Goal: Task Accomplishment & Management: Manage account settings

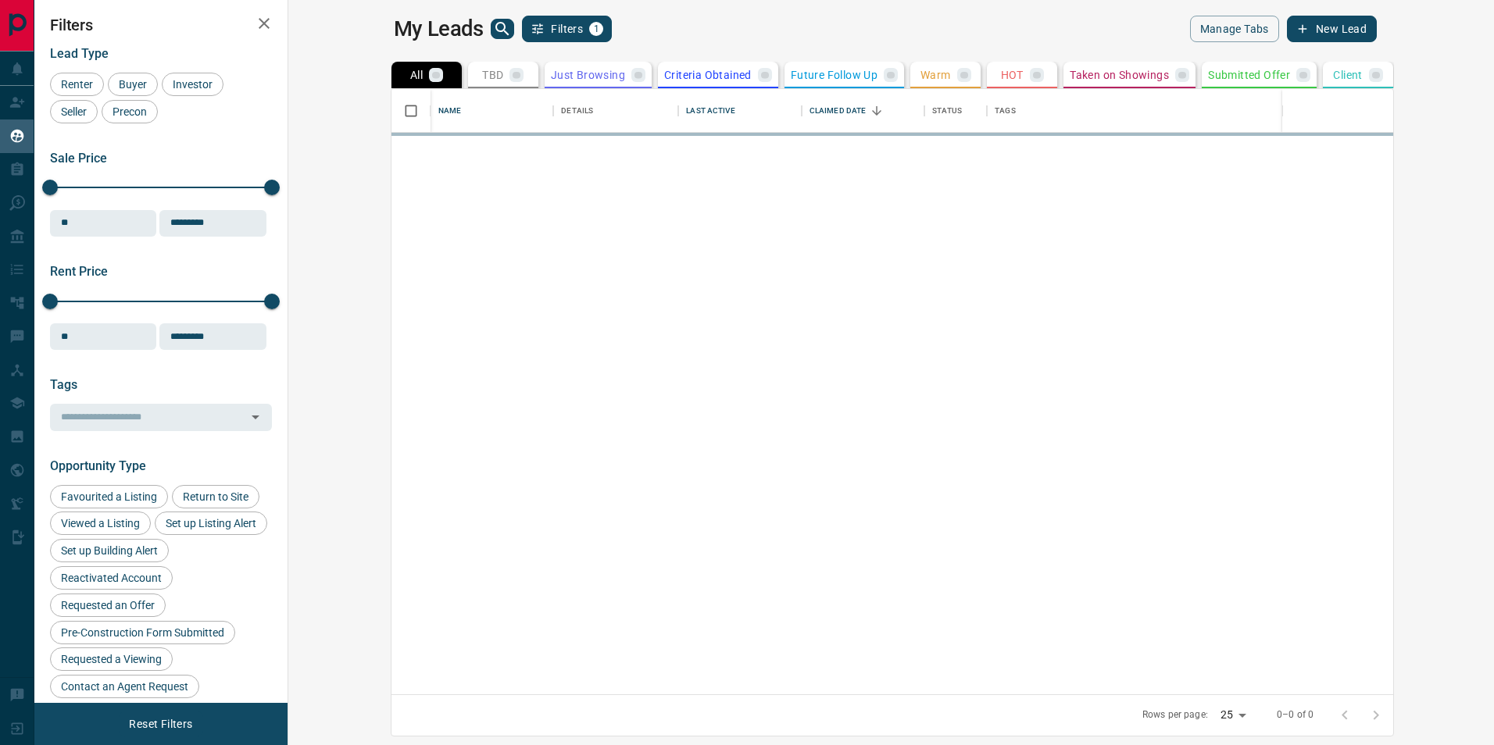
scroll to position [594, 1187]
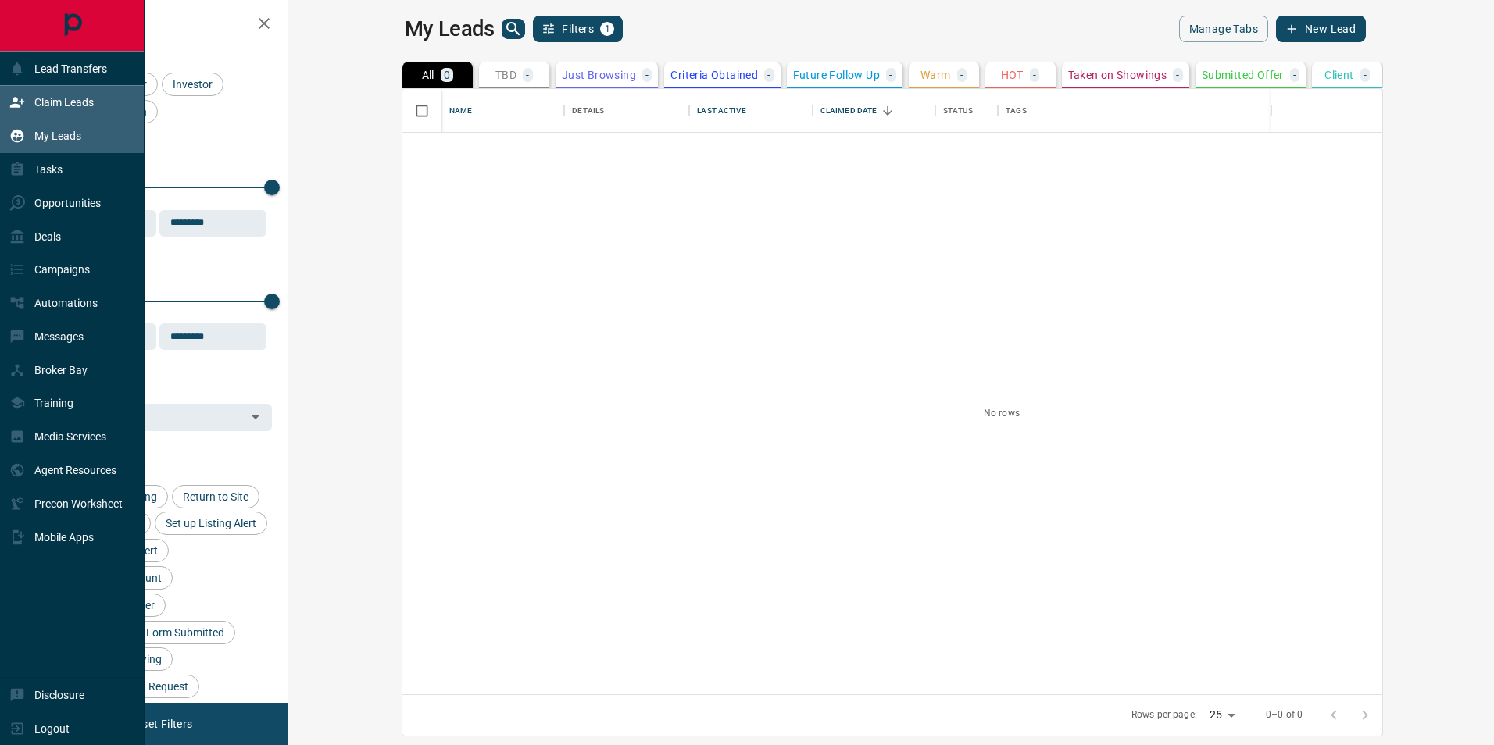
click at [59, 107] on p "Claim Leads" at bounding box center [63, 102] width 59 height 12
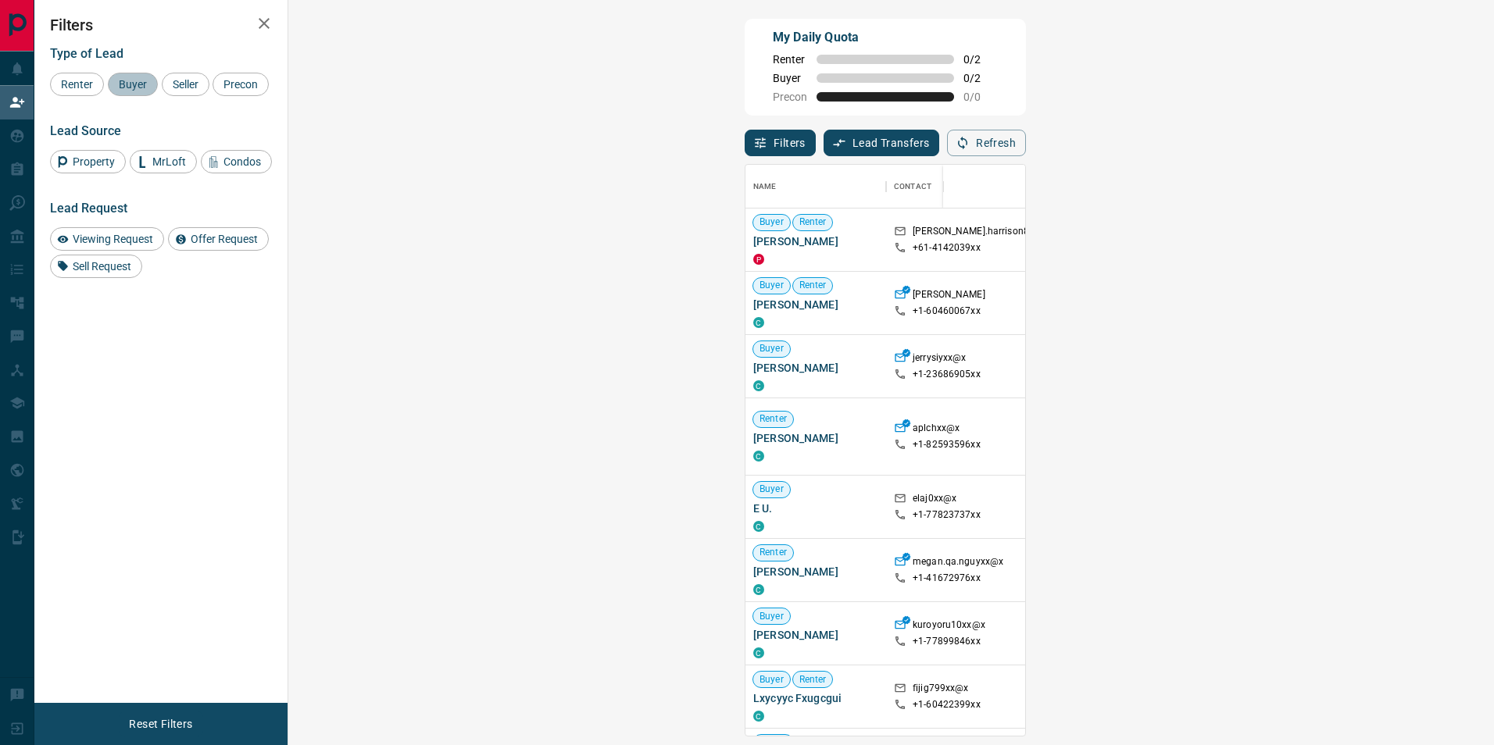
click at [131, 91] on div "Buyer" at bounding box center [133, 84] width 50 height 23
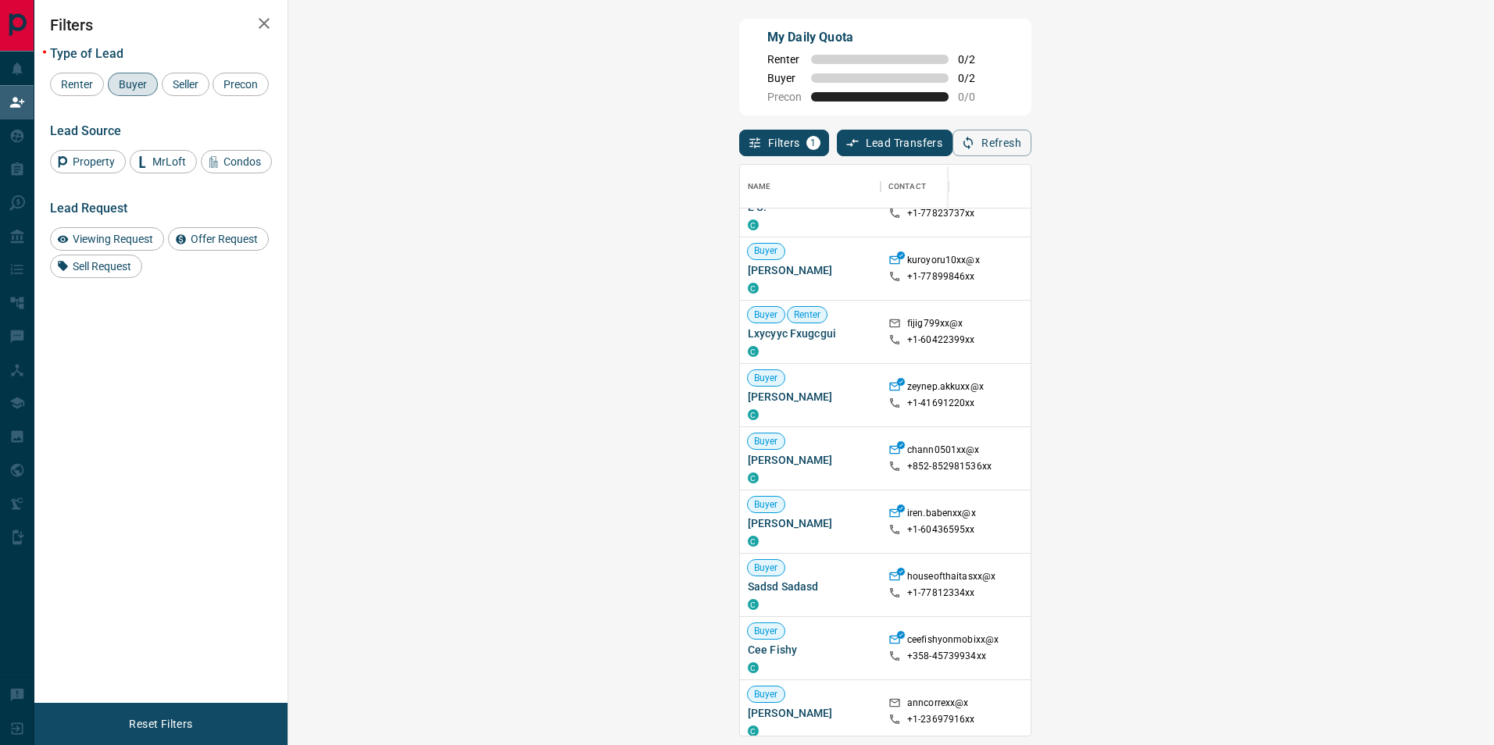
scroll to position [234, 0]
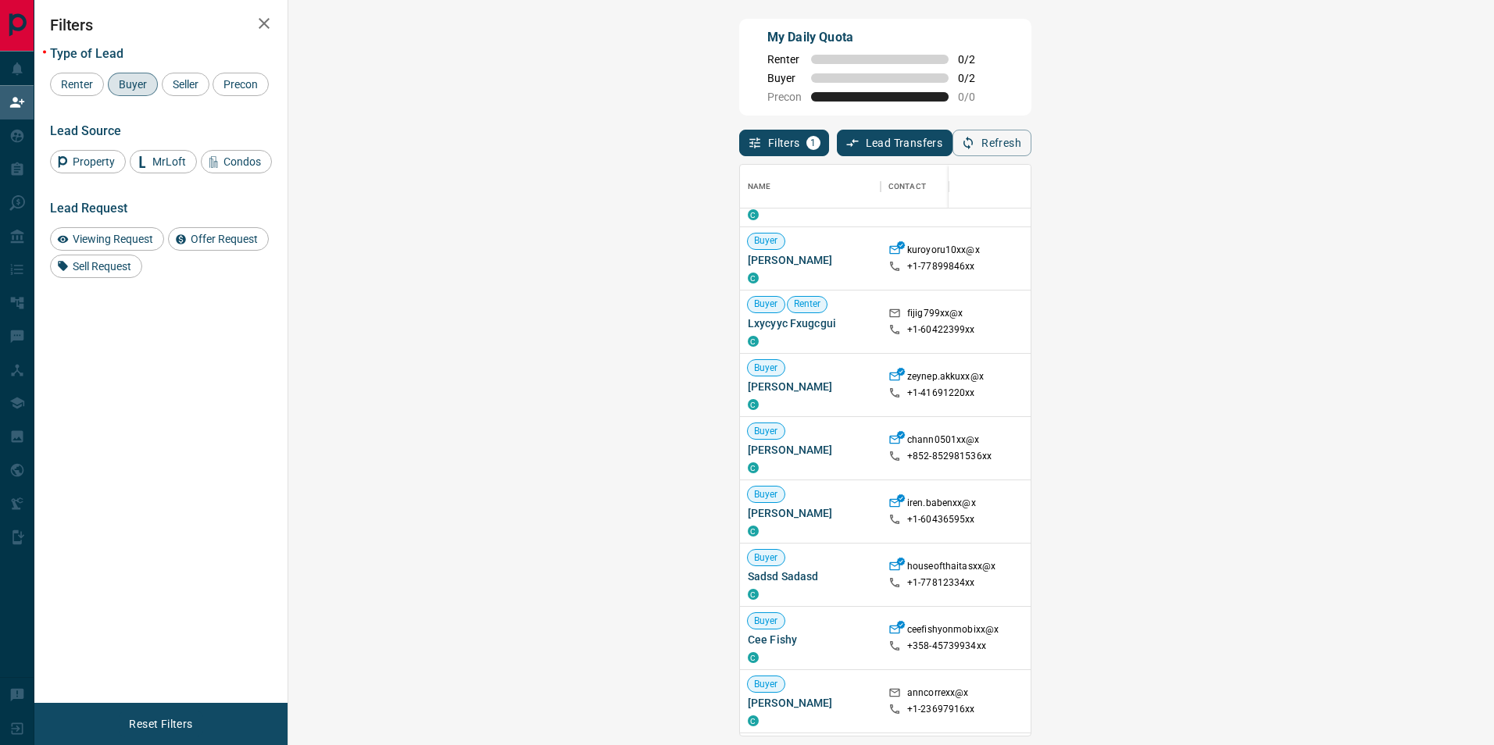
click at [1185, 391] on p "[GEOGRAPHIC_DATA], [GEOGRAPHIC_DATA], [GEOGRAPHIC_DATA], [GEOGRAPHIC_DATA]" at bounding box center [1247, 391] width 125 height 54
click at [1005, 400] on div at bounding box center [1048, 385] width 86 height 63
click at [888, 382] on div "zeynep.akkuxx@x" at bounding box center [942, 378] width 109 height 16
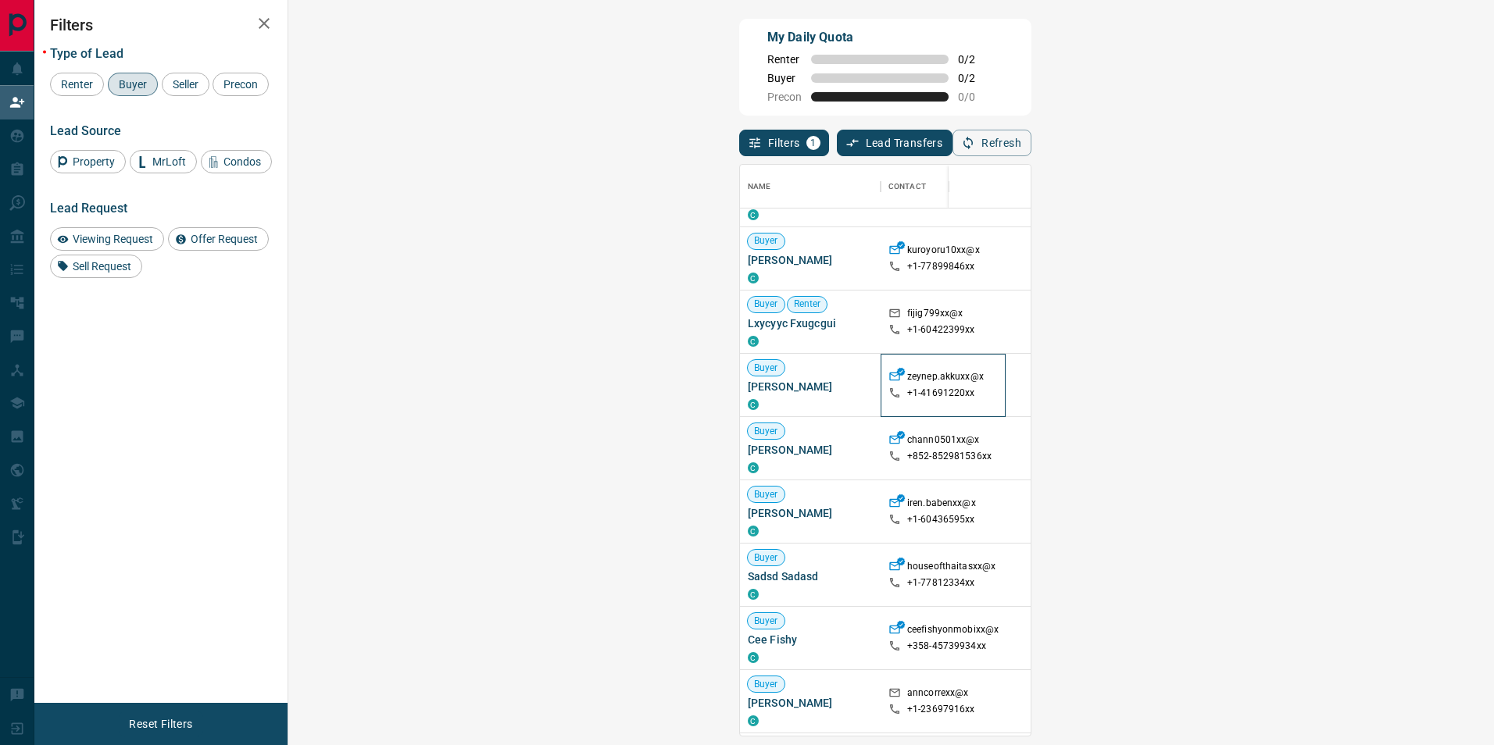
click at [889, 375] on icon at bounding box center [894, 377] width 10 height 9
click at [748, 389] on span "[PERSON_NAME]" at bounding box center [810, 387] width 125 height 16
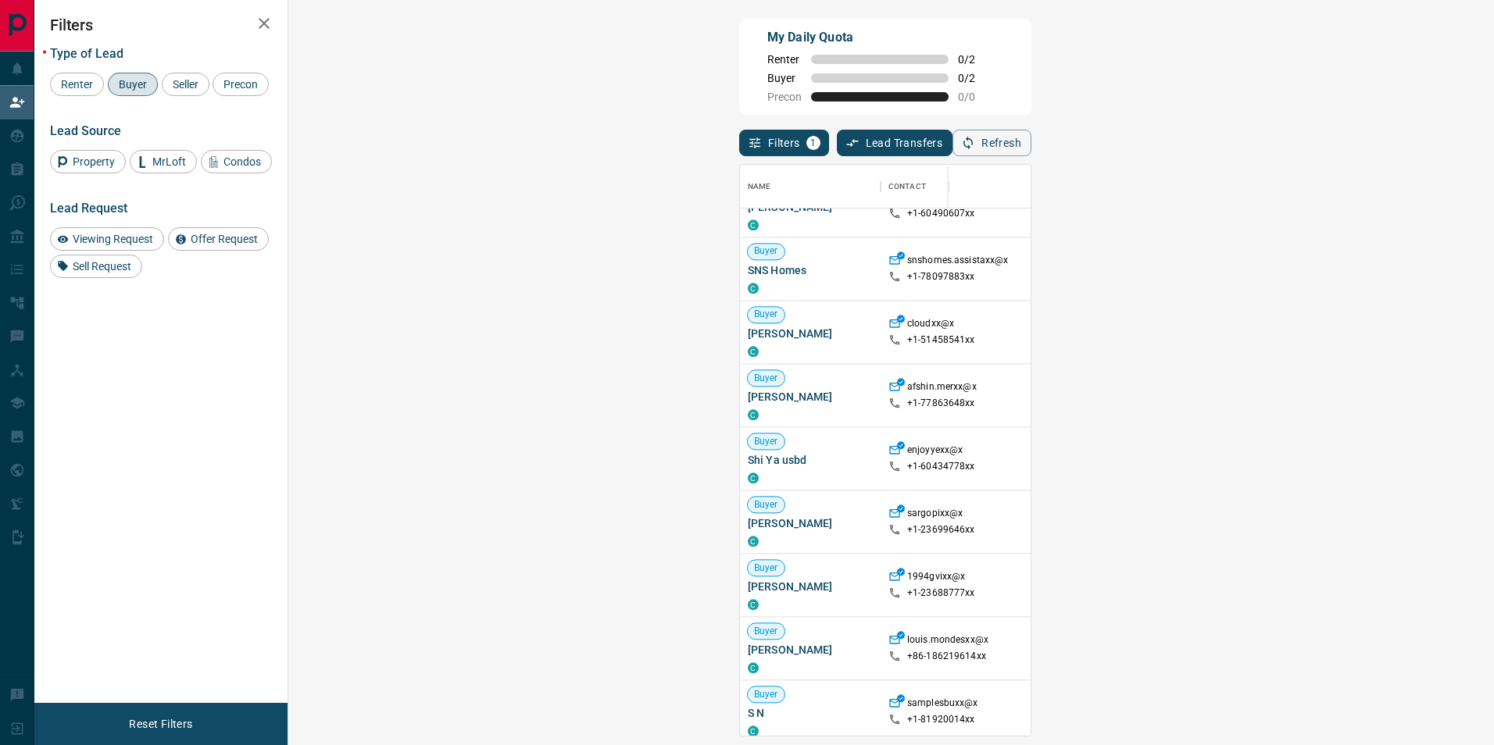
scroll to position [1688, 0]
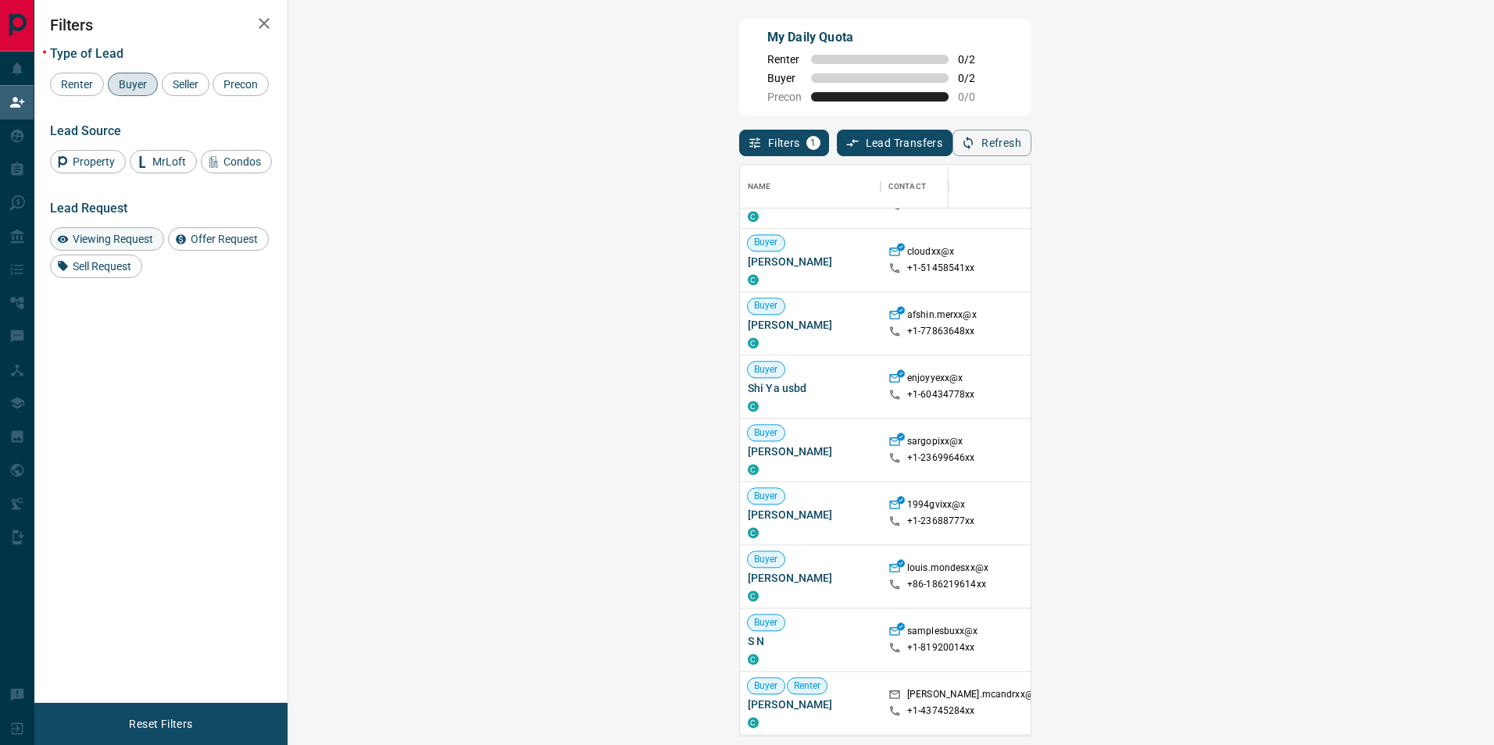
click at [130, 245] on span "Viewing Request" at bounding box center [112, 239] width 91 height 12
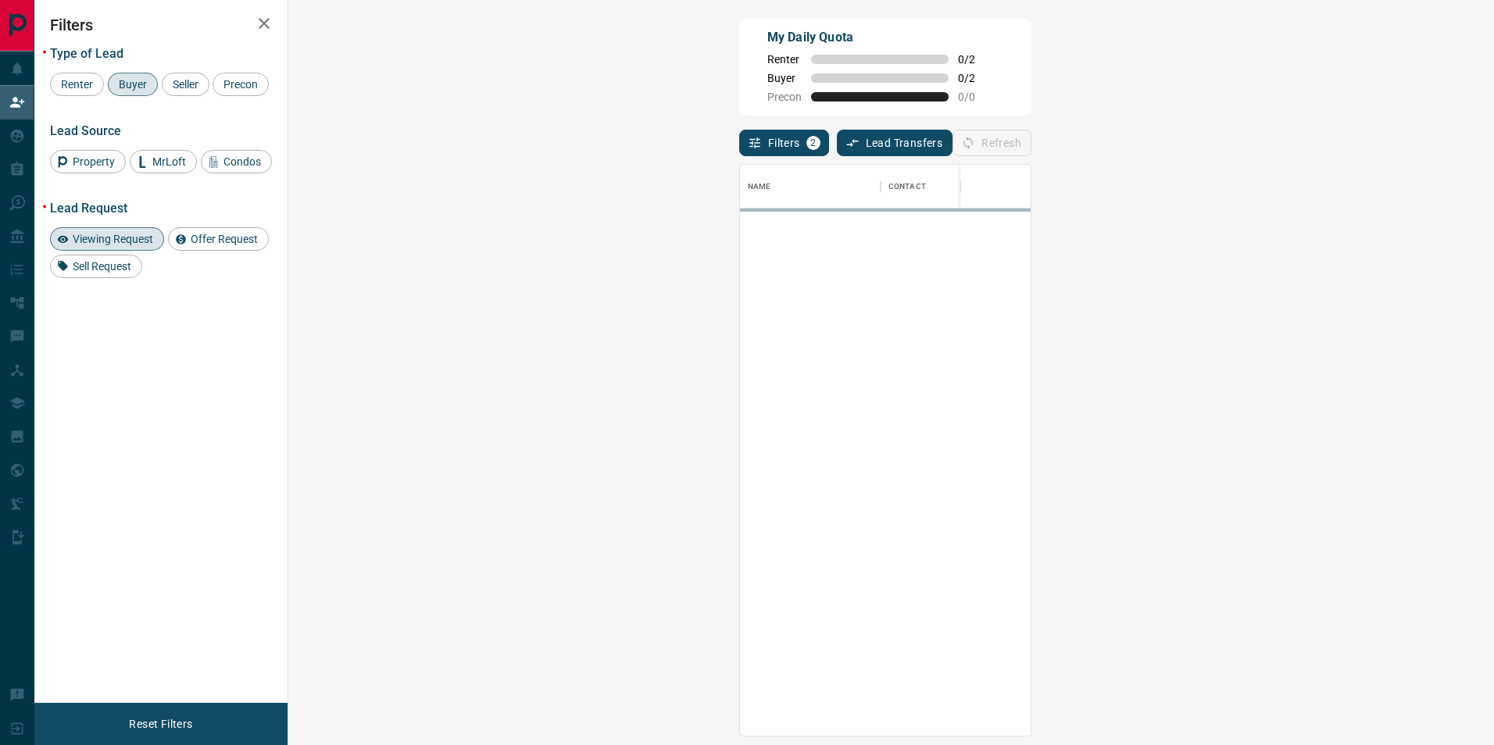
scroll to position [0, 0]
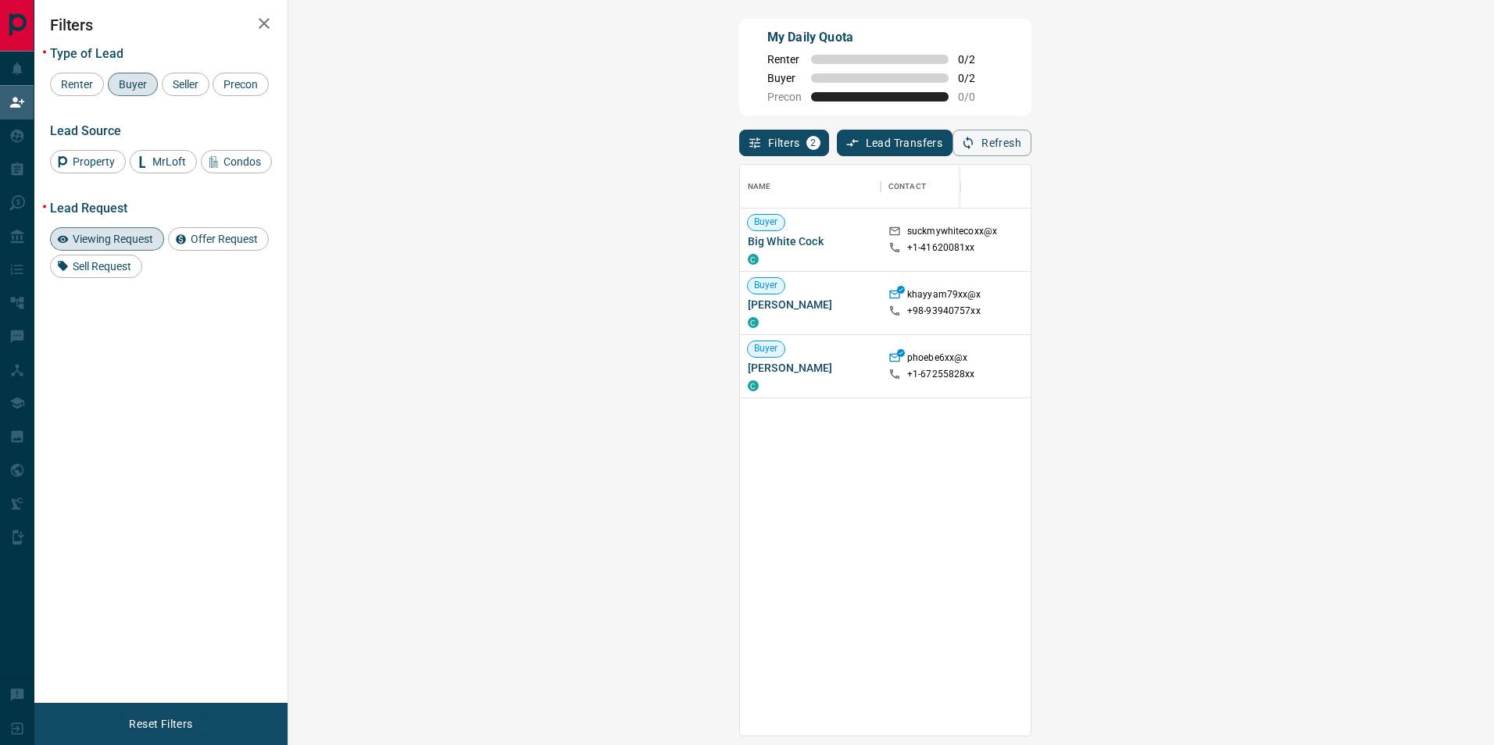
click at [1343, 236] on span "Viewing Request ( 1 )" at bounding box center [1386, 240] width 86 height 16
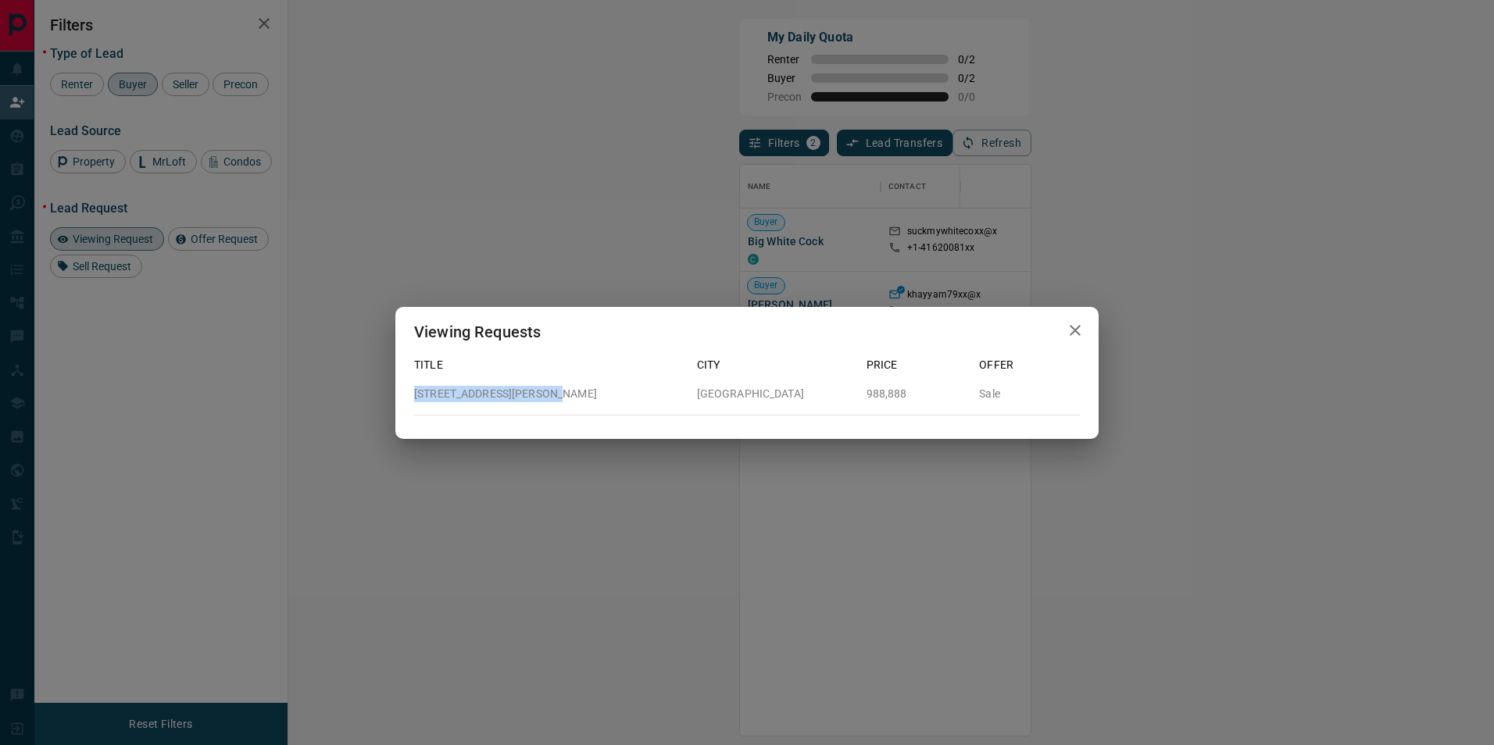
drag, startPoint x: 548, startPoint y: 394, endPoint x: 415, endPoint y: 397, distance: 133.6
click at [415, 397] on p "[STREET_ADDRESS][PERSON_NAME]" at bounding box center [549, 394] width 270 height 16
drag, startPoint x: 415, startPoint y: 397, endPoint x: 446, endPoint y: 393, distance: 31.5
copy p "[STREET_ADDRESS][PERSON_NAME]"
click at [1062, 331] on button "button" at bounding box center [1074, 331] width 31 height 32
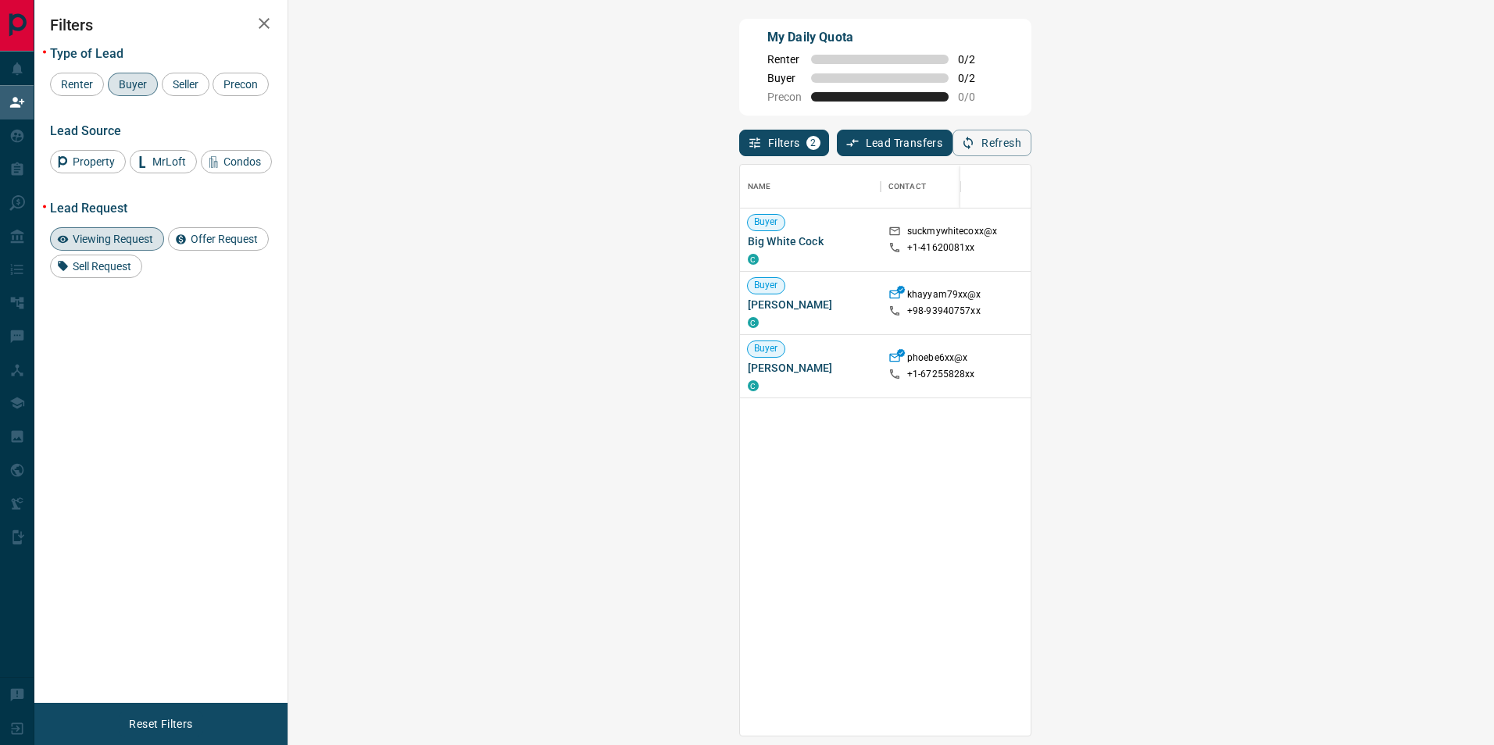
click at [1343, 309] on span "Viewing Request ( 1 )" at bounding box center [1386, 303] width 86 height 11
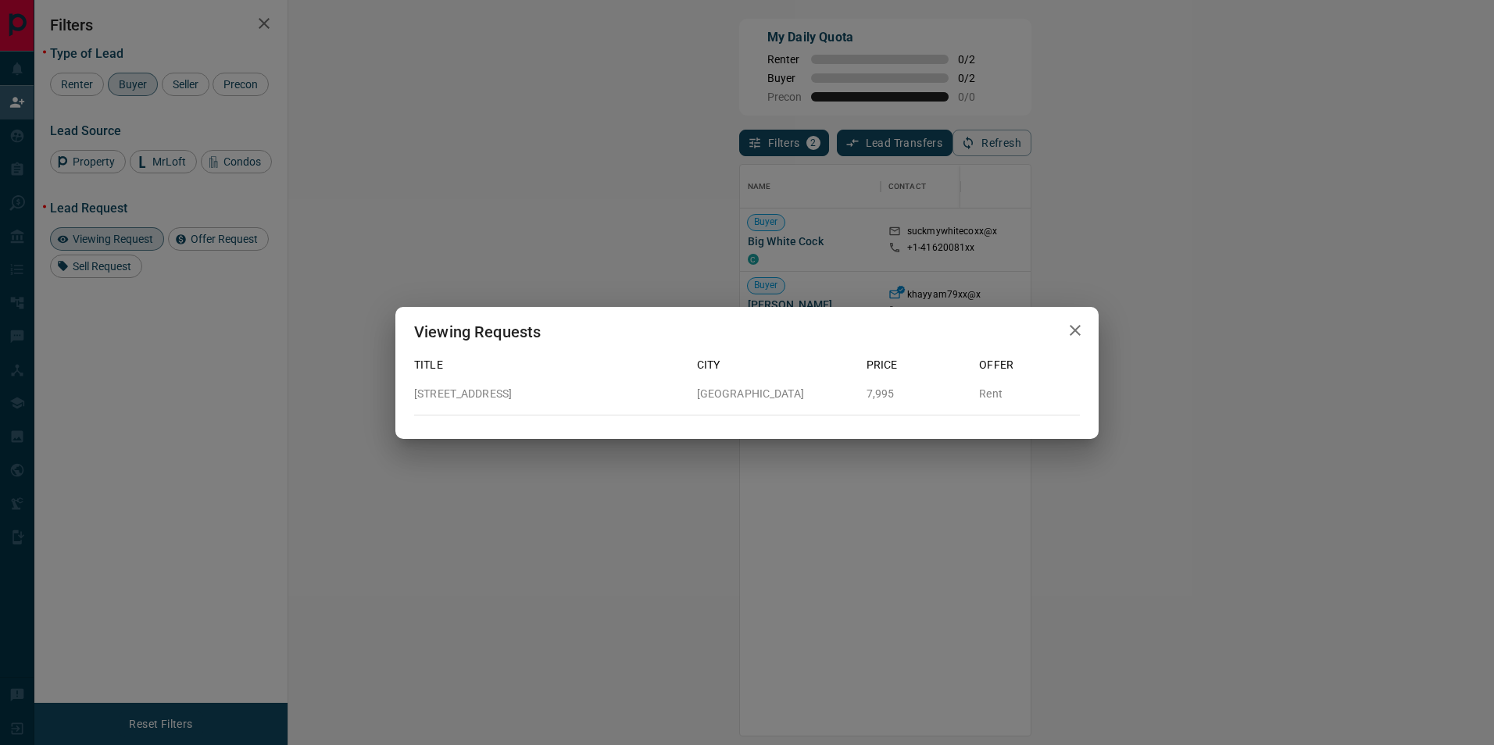
click at [1069, 323] on icon "button" at bounding box center [1075, 330] width 19 height 19
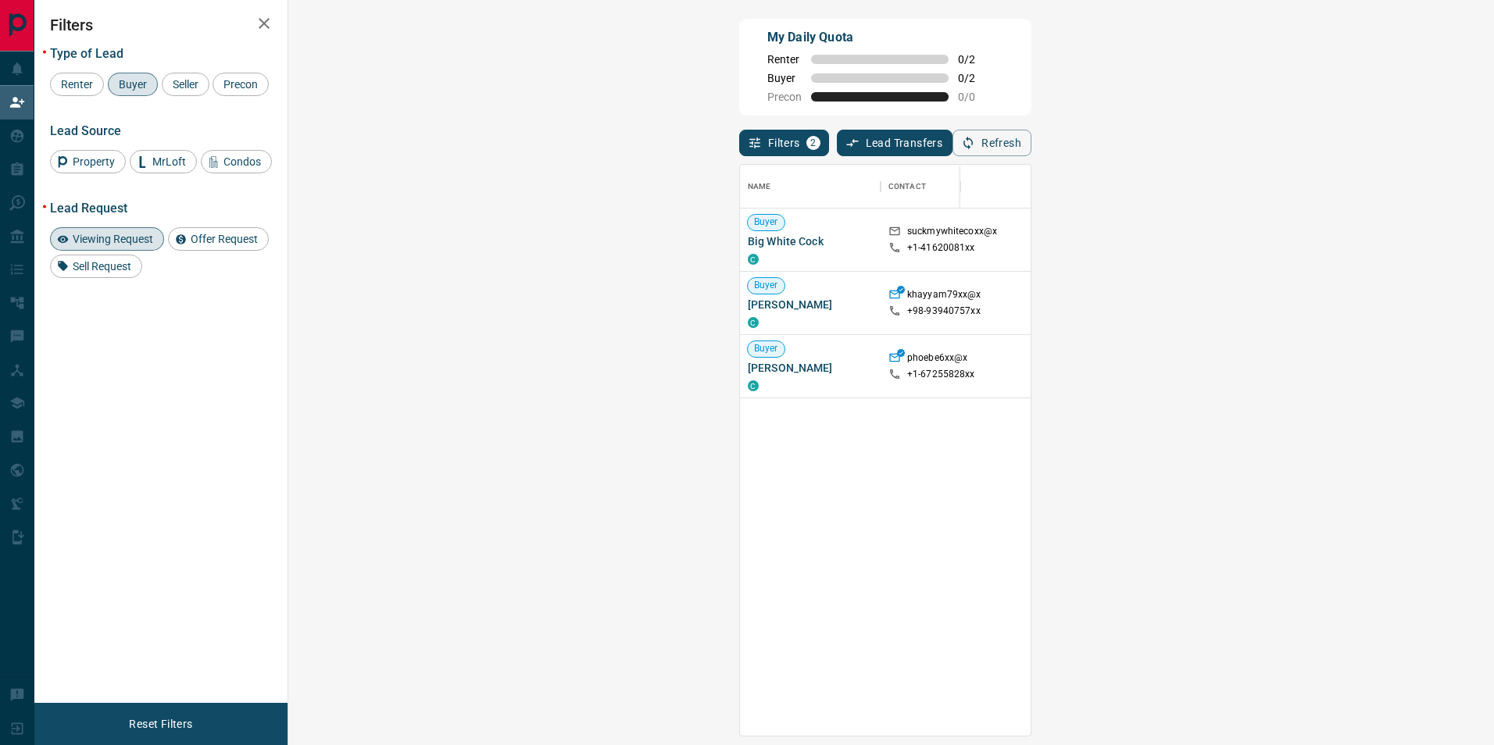
click at [1343, 368] on span "Viewing Request ( 1 )" at bounding box center [1386, 366] width 86 height 11
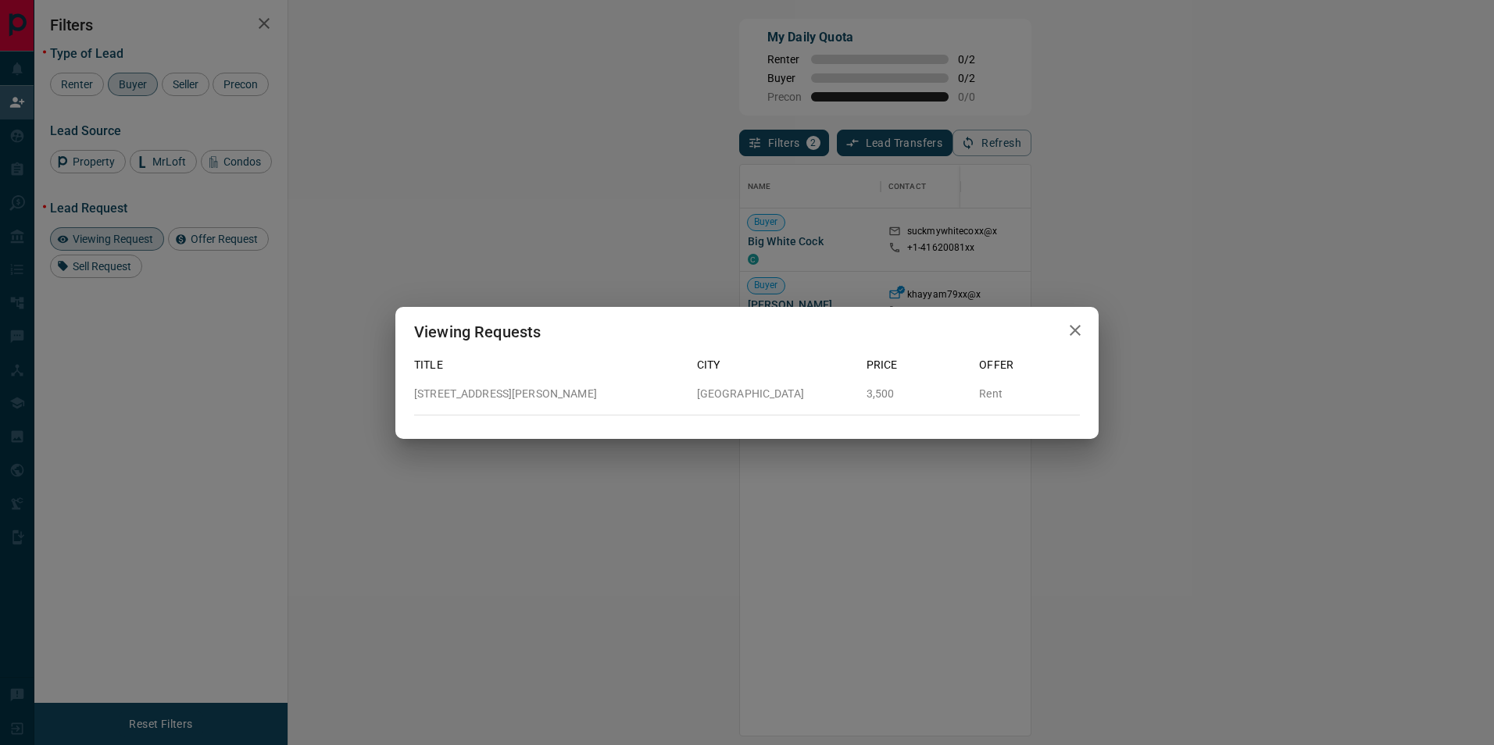
click at [1074, 331] on icon "button" at bounding box center [1074, 330] width 11 height 11
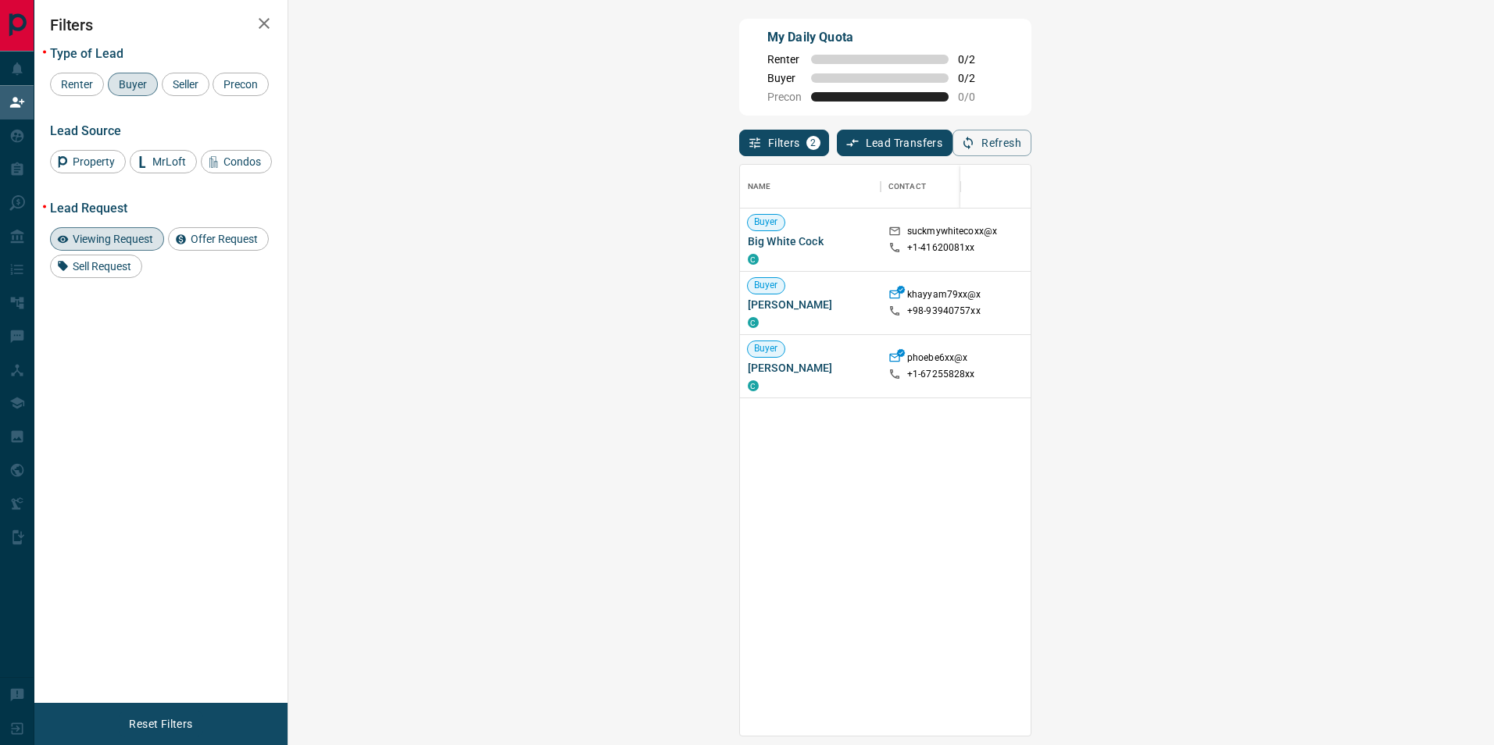
scroll to position [559, 1160]
click at [212, 89] on div "Renter Buyer Seller Precon" at bounding box center [161, 84] width 222 height 23
click at [214, 243] on span "Offer Request" at bounding box center [224, 239] width 78 height 12
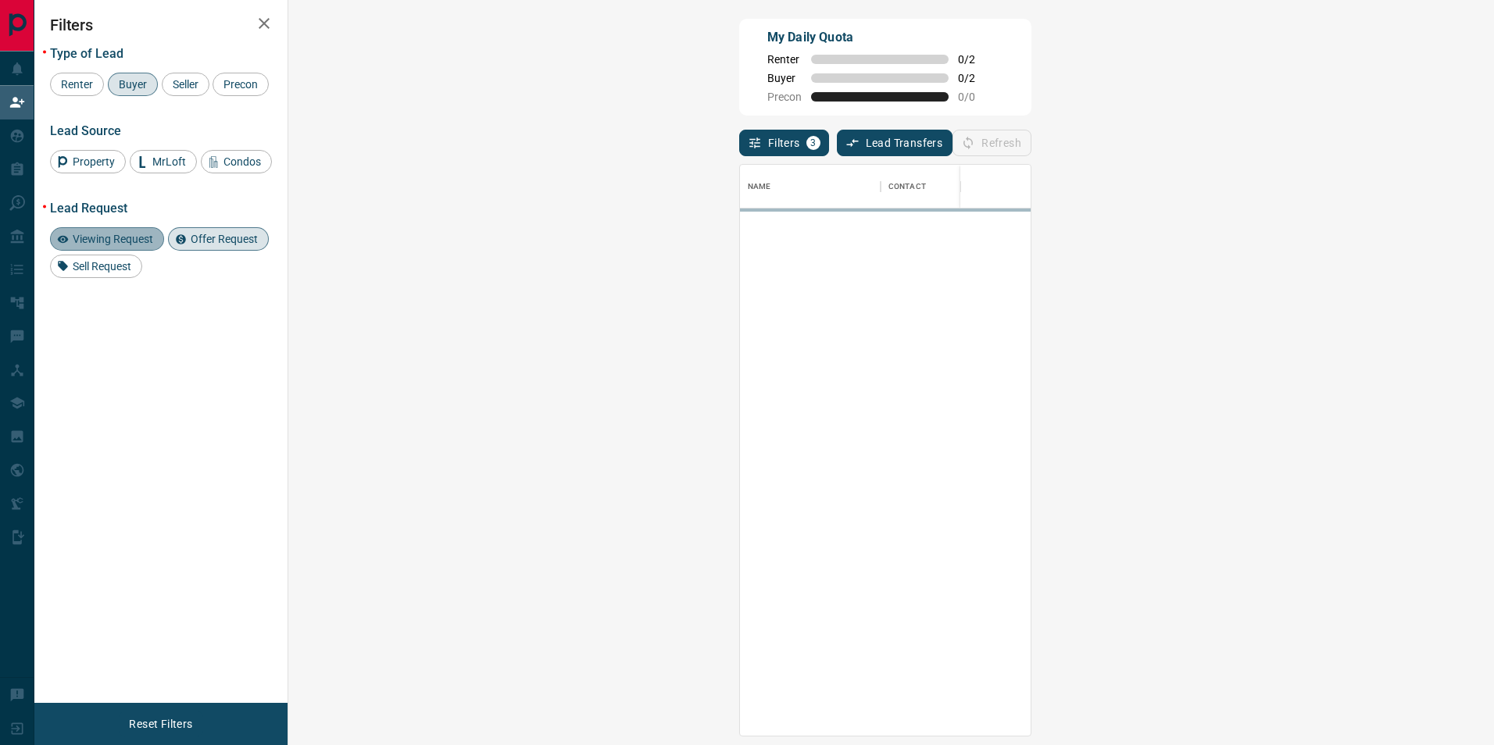
click at [131, 242] on span "Viewing Request" at bounding box center [112, 239] width 91 height 12
click at [116, 270] on span "Sell Request" at bounding box center [102, 266] width 70 height 12
click at [211, 243] on span "Offer Request" at bounding box center [224, 239] width 78 height 12
click at [101, 160] on span "Property" at bounding box center [93, 161] width 53 height 12
click at [119, 260] on span "Sell Request" at bounding box center [102, 266] width 70 height 12
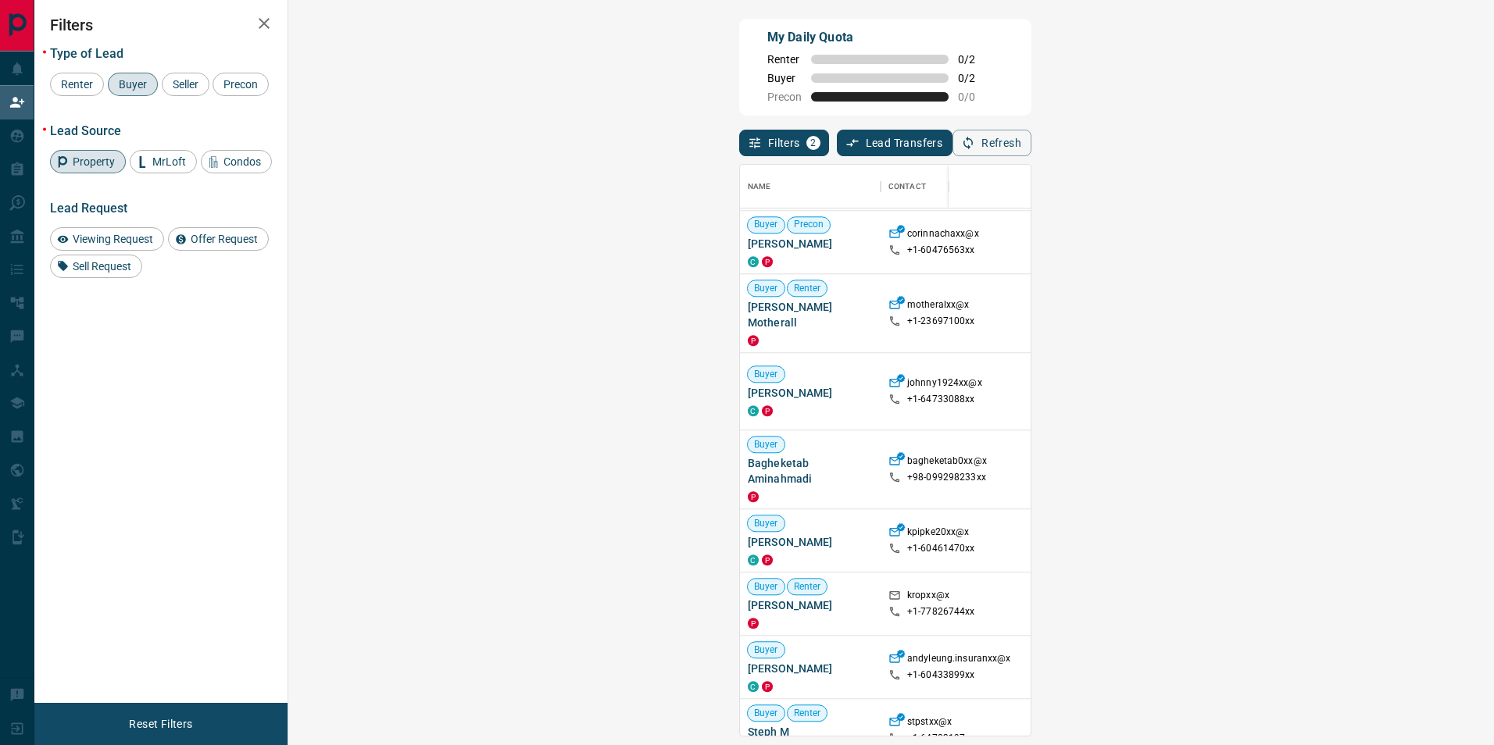
scroll to position [1591, 0]
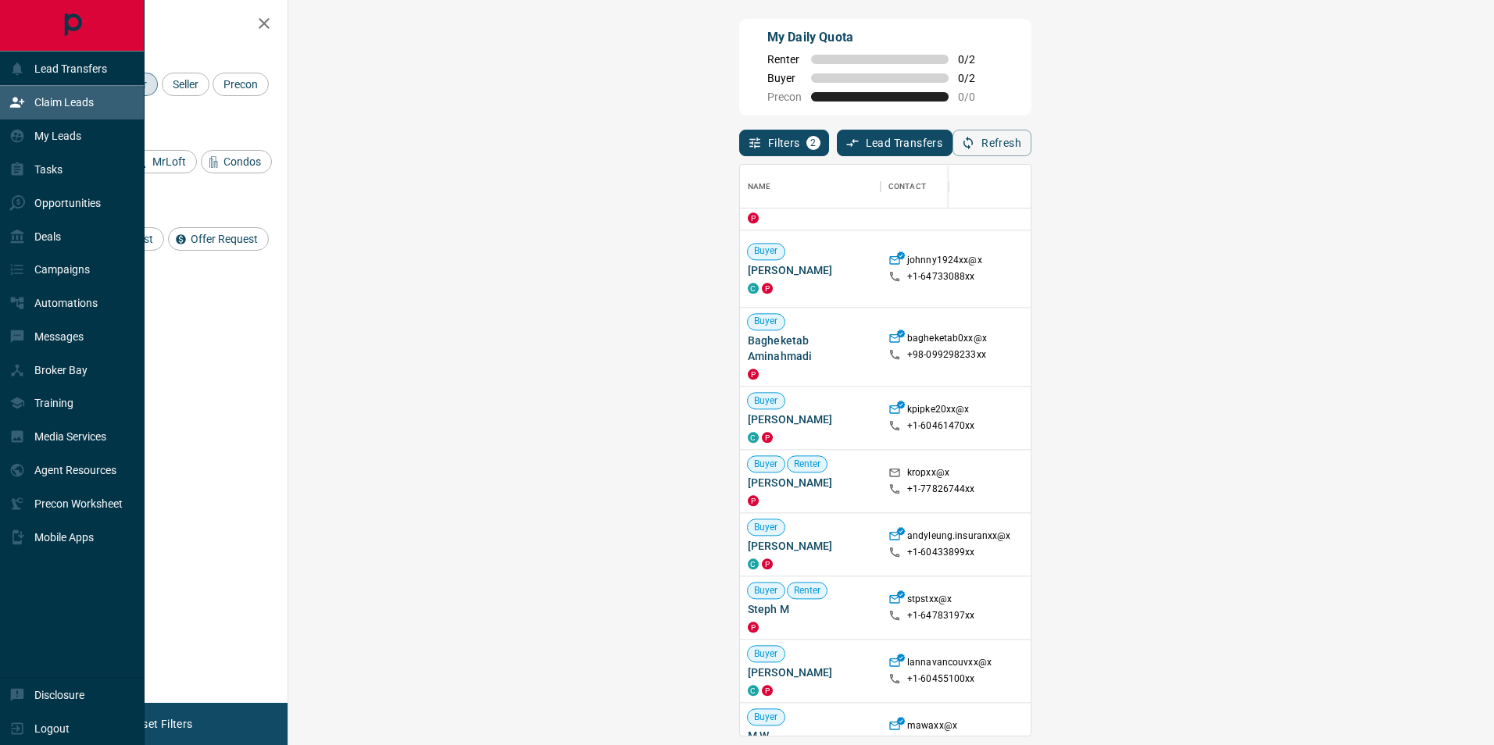
click at [40, 109] on p "Claim Leads" at bounding box center [63, 102] width 59 height 12
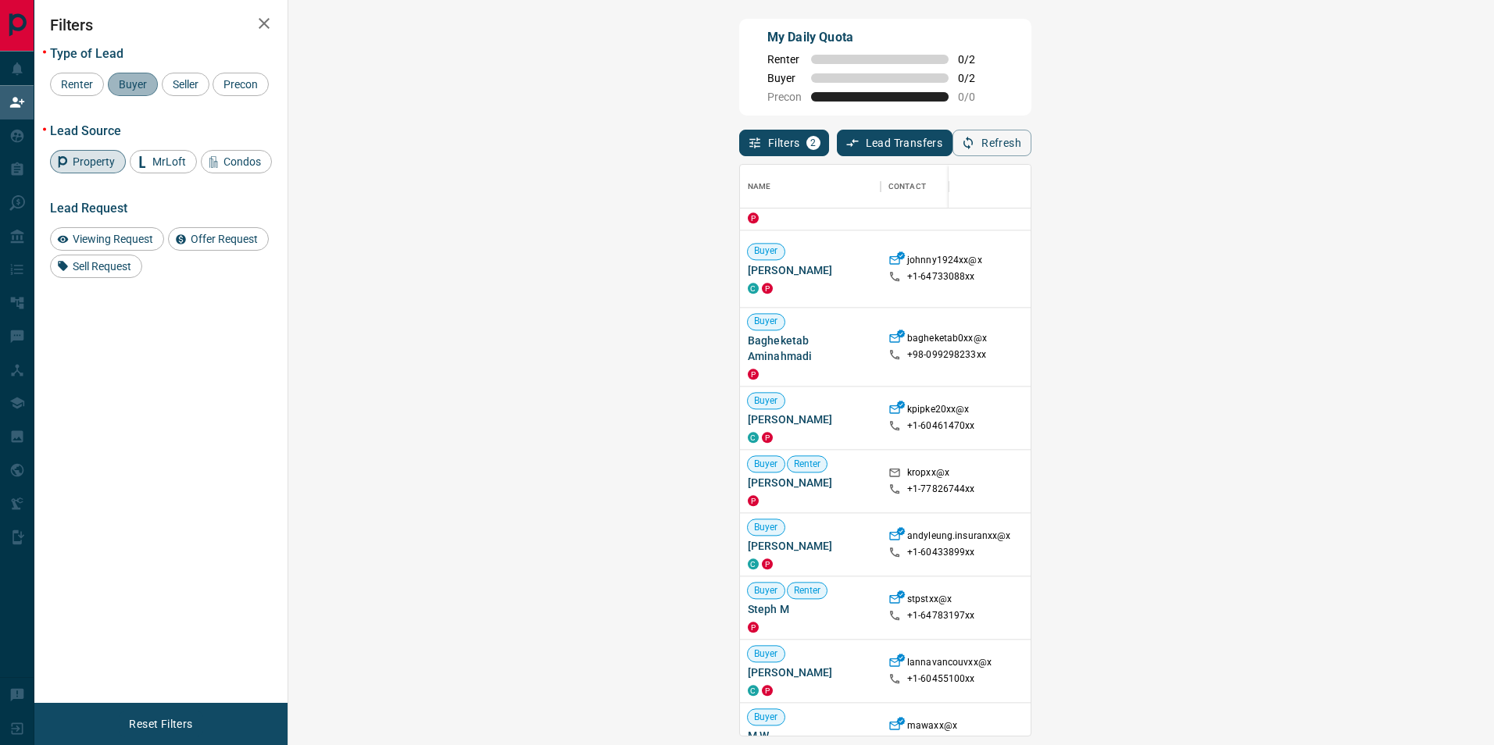
click at [135, 84] on span "Buyer" at bounding box center [132, 84] width 39 height 12
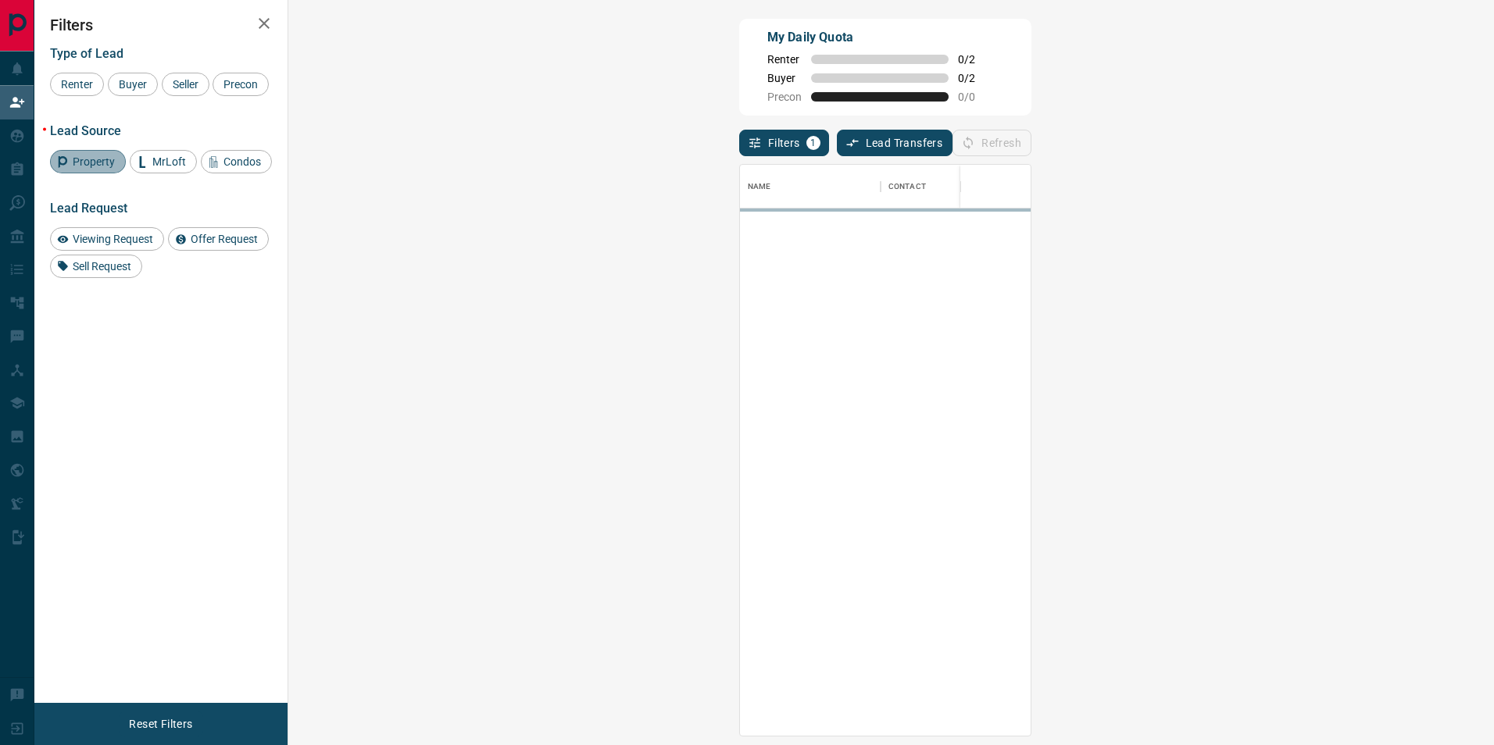
click at [97, 162] on span "Property" at bounding box center [93, 161] width 53 height 12
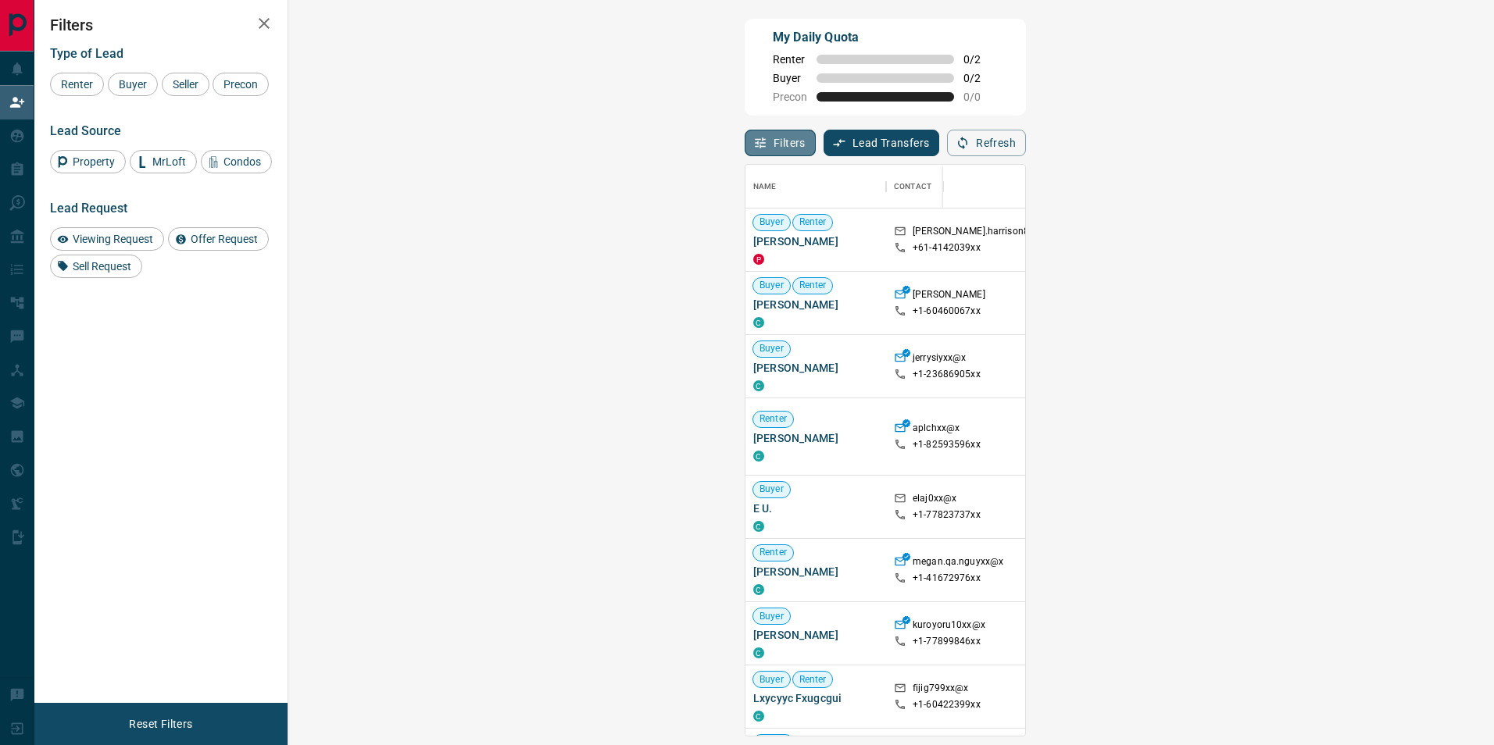
click at [744, 136] on button "Filters" at bounding box center [779, 143] width 71 height 27
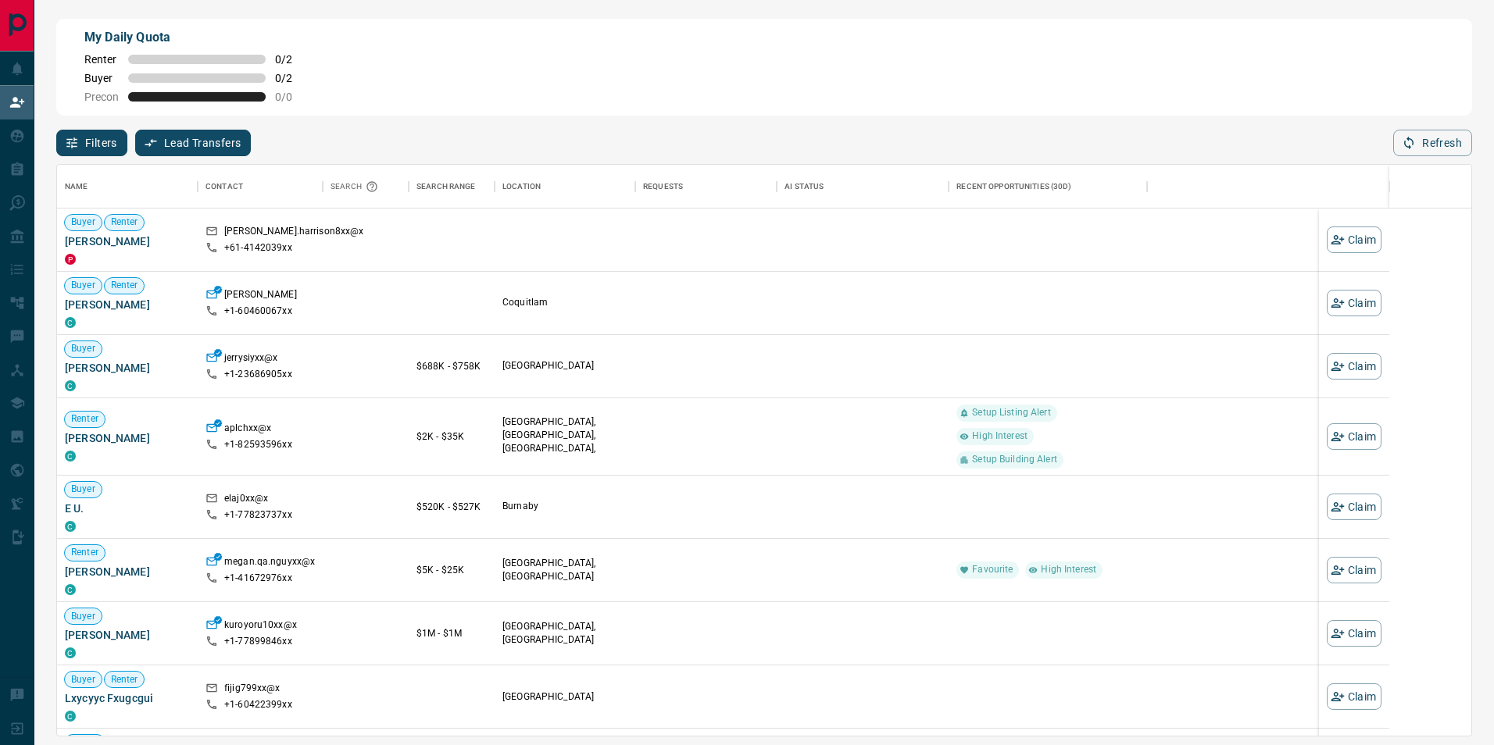
scroll to position [559, 1402]
